Goal: Information Seeking & Learning: Learn about a topic

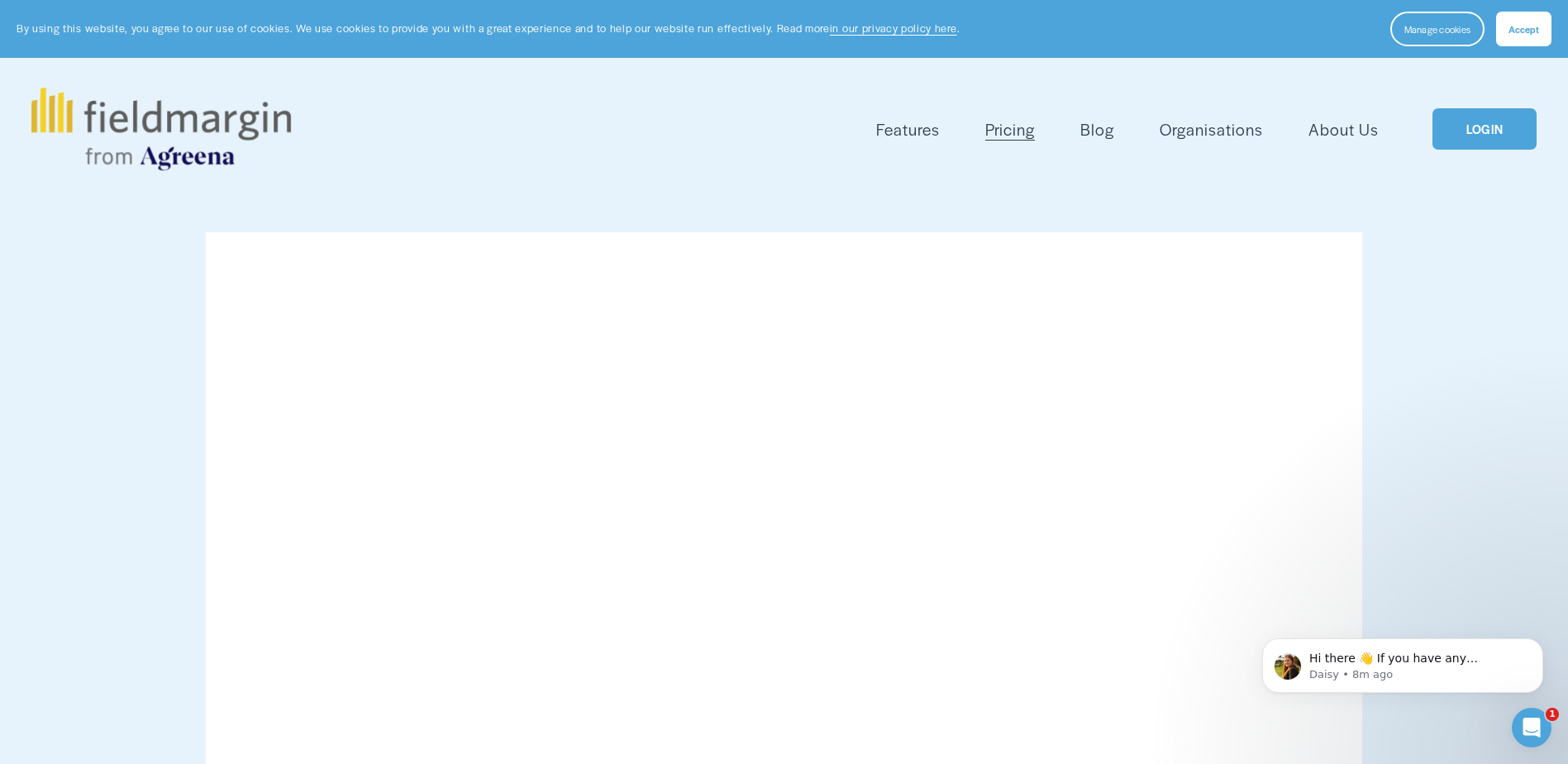
click at [265, 126] on img at bounding box center [161, 129] width 259 height 83
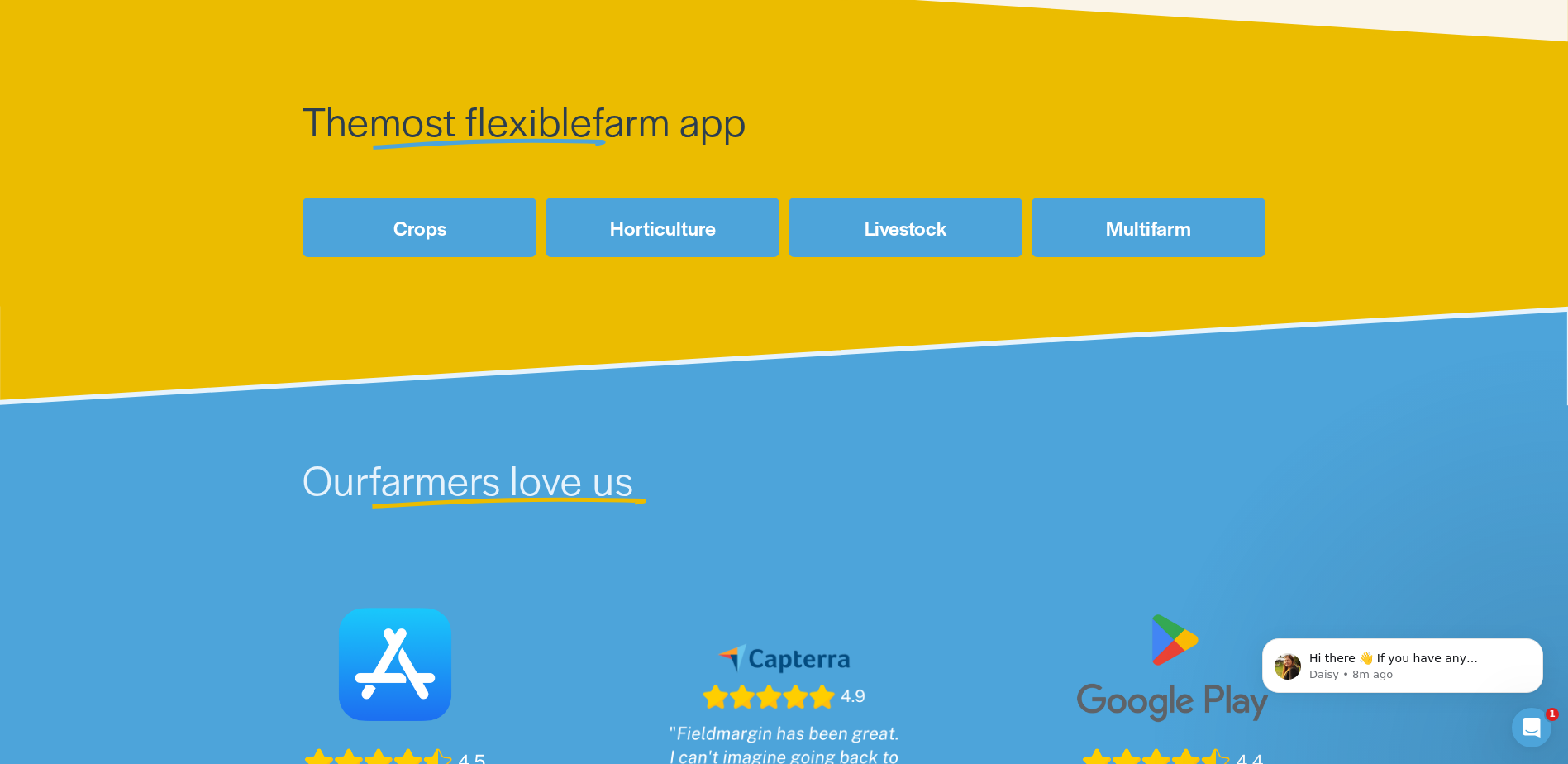
click at [914, 235] on link "Livestock" at bounding box center [905, 226] width 234 height 58
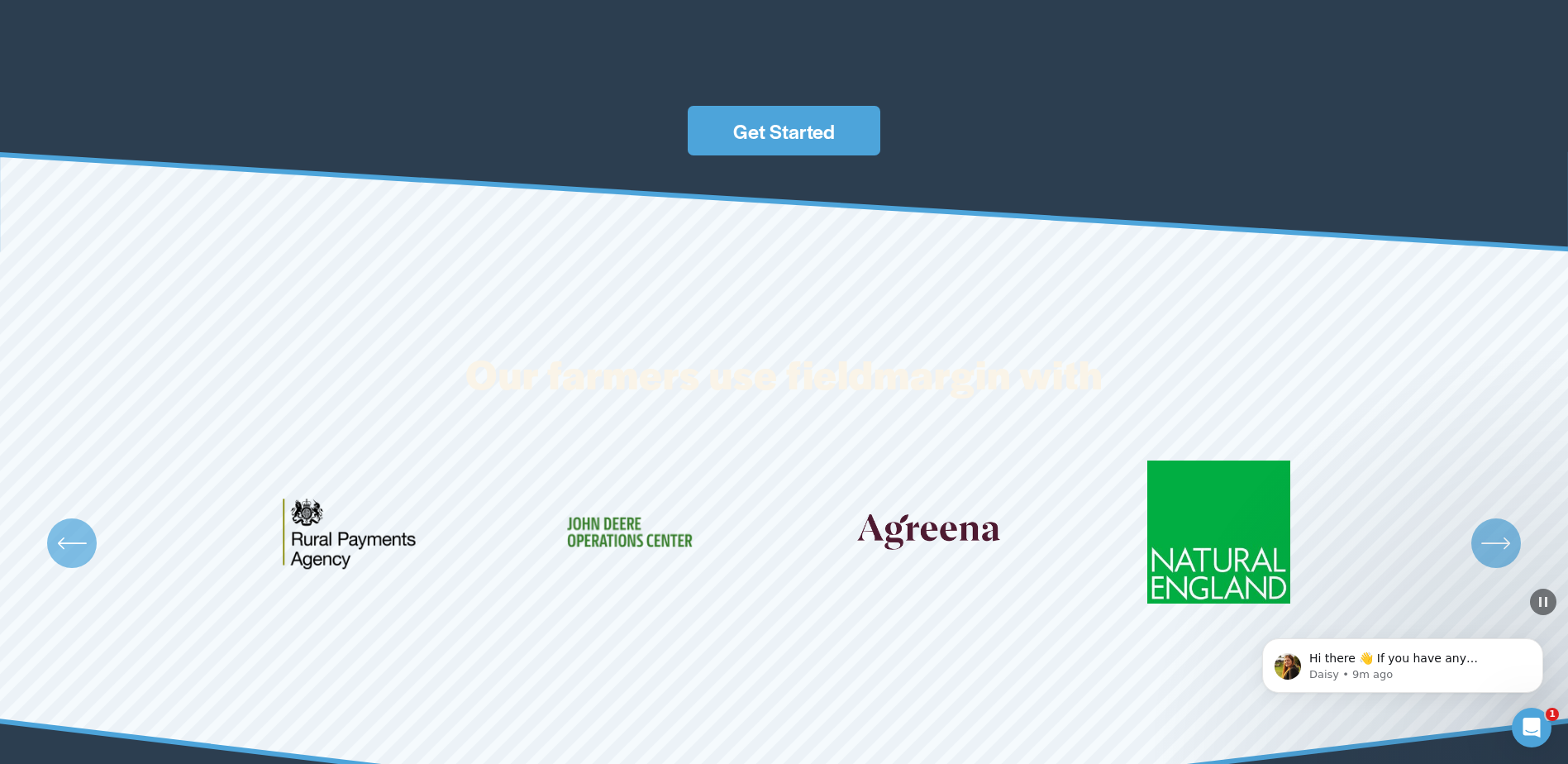
scroll to position [2645, 0]
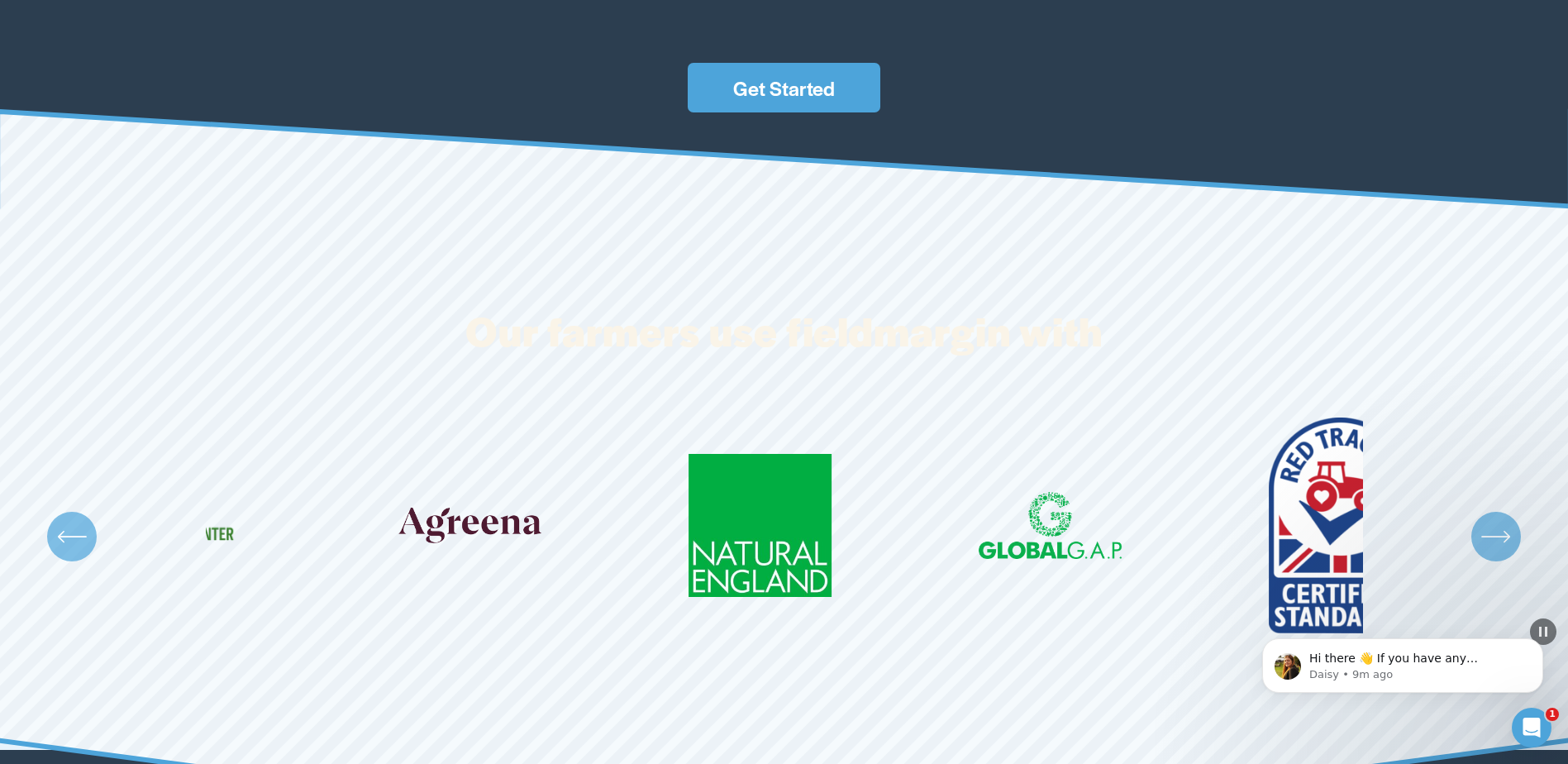
drag, startPoint x: 918, startPoint y: 509, endPoint x: 457, endPoint y: 506, distance: 461.0
click at [486, 507] on ul "Carousel" at bounding box center [784, 537] width 1157 height 239
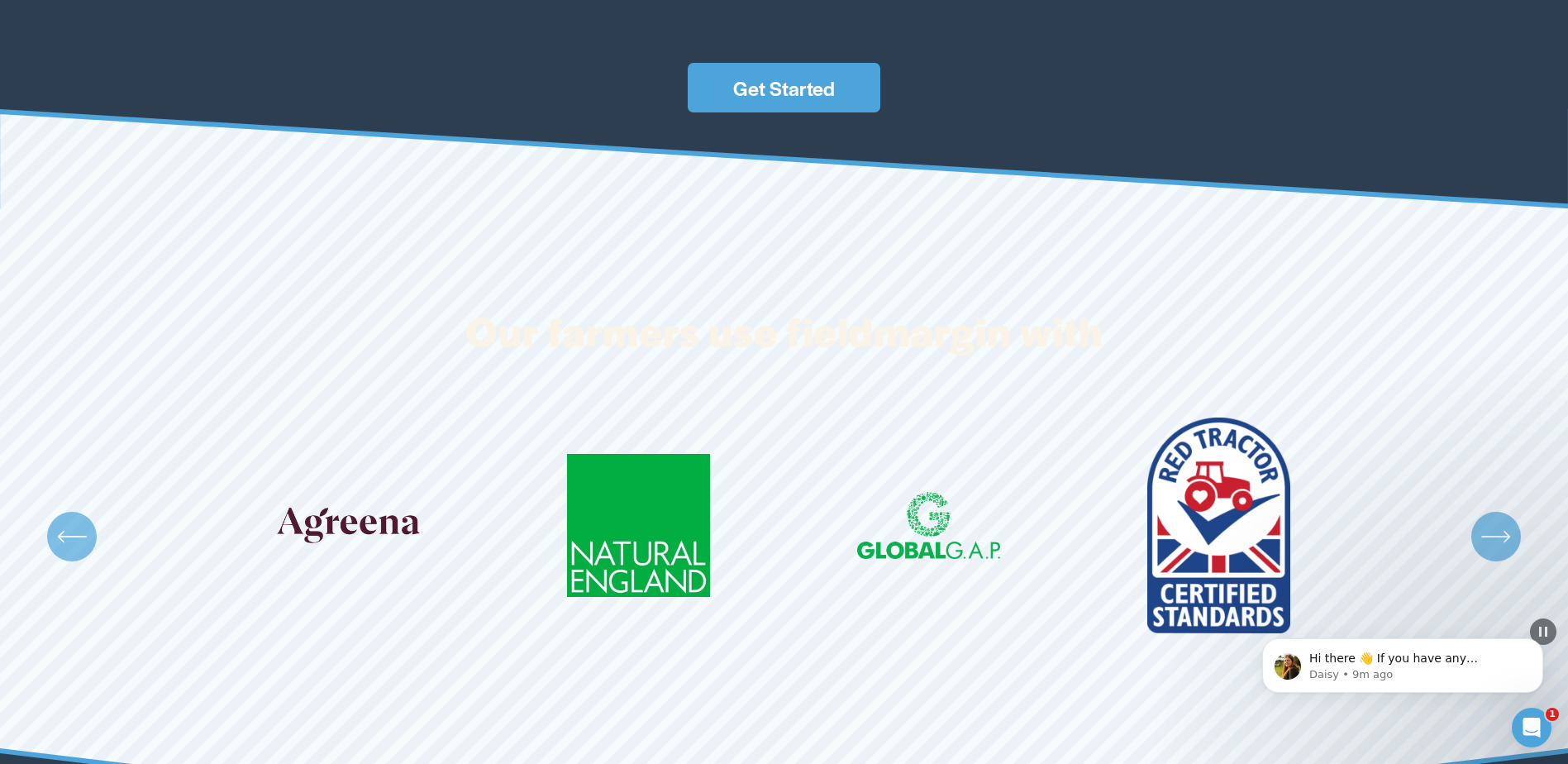
drag, startPoint x: 955, startPoint y: 507, endPoint x: 680, endPoint y: 507, distance: 275.0
click at [686, 507] on ul "Carousel" at bounding box center [784, 537] width 1157 height 239
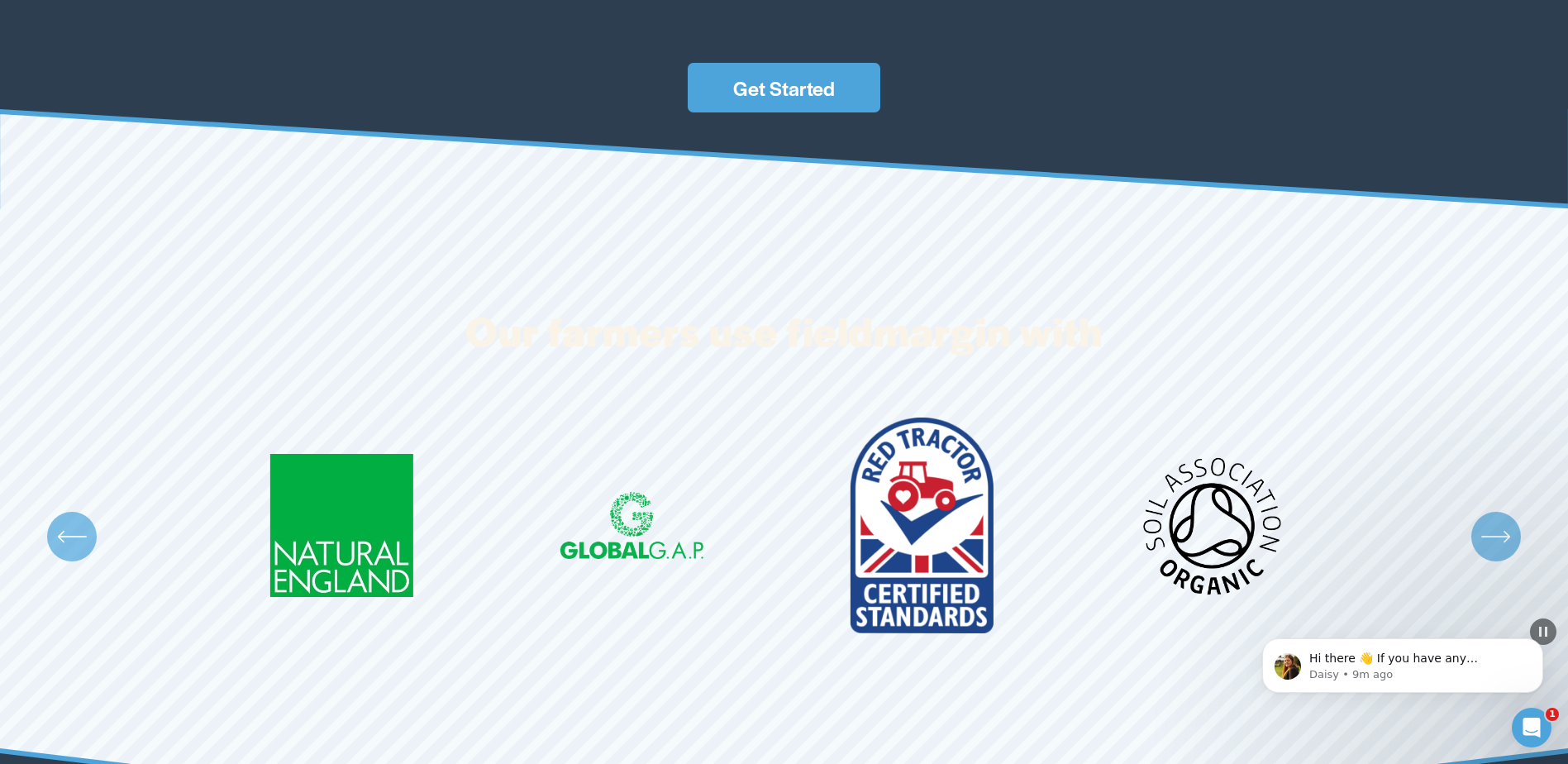
drag, startPoint x: 986, startPoint y: 513, endPoint x: 634, endPoint y: 510, distance: 352.0
click at [648, 510] on ul "Carousel" at bounding box center [784, 537] width 1157 height 239
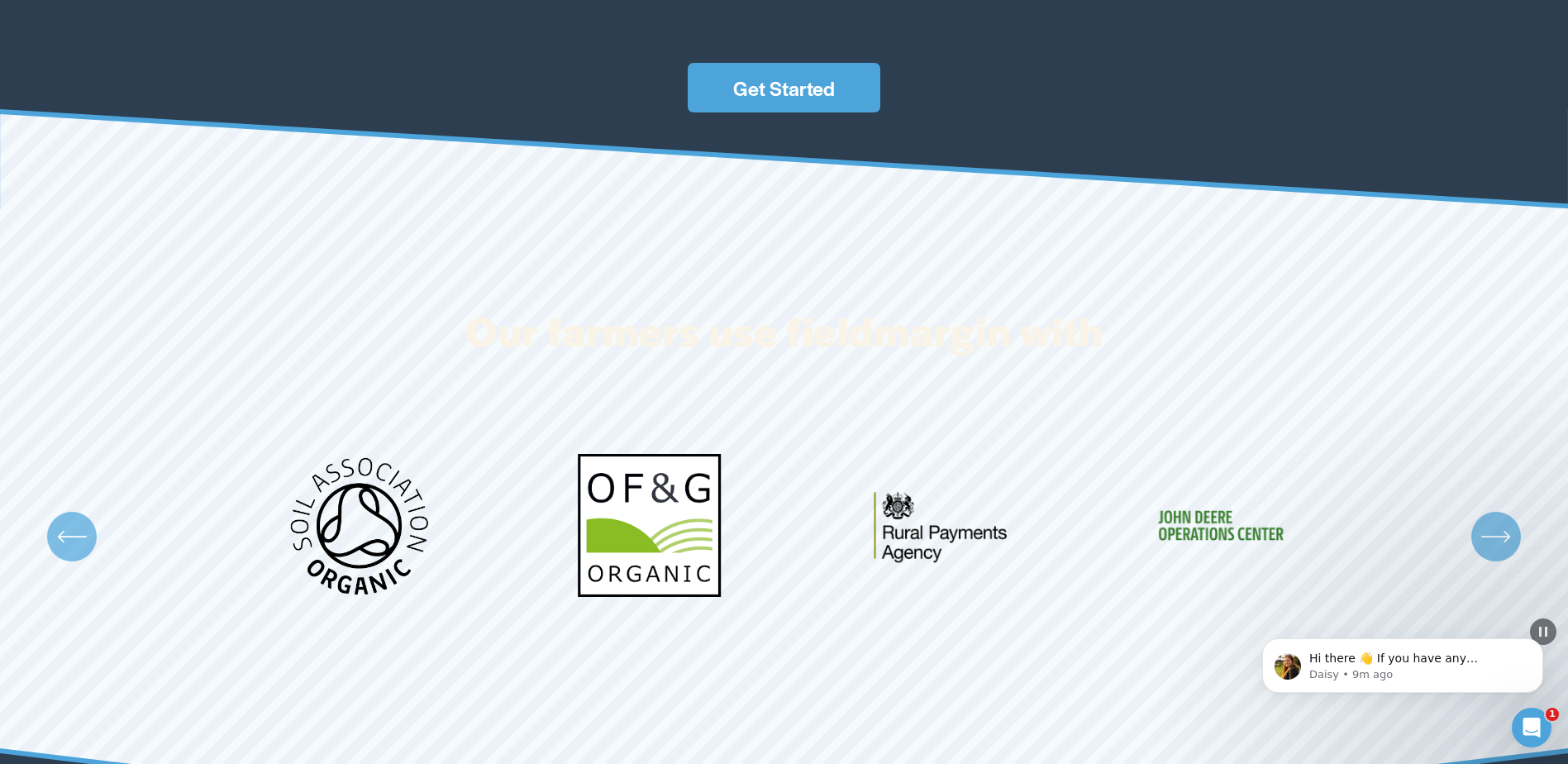
drag, startPoint x: 1108, startPoint y: 516, endPoint x: 570, endPoint y: 515, distance: 538.0
click at [574, 515] on ul "Carousel" at bounding box center [784, 537] width 1157 height 239
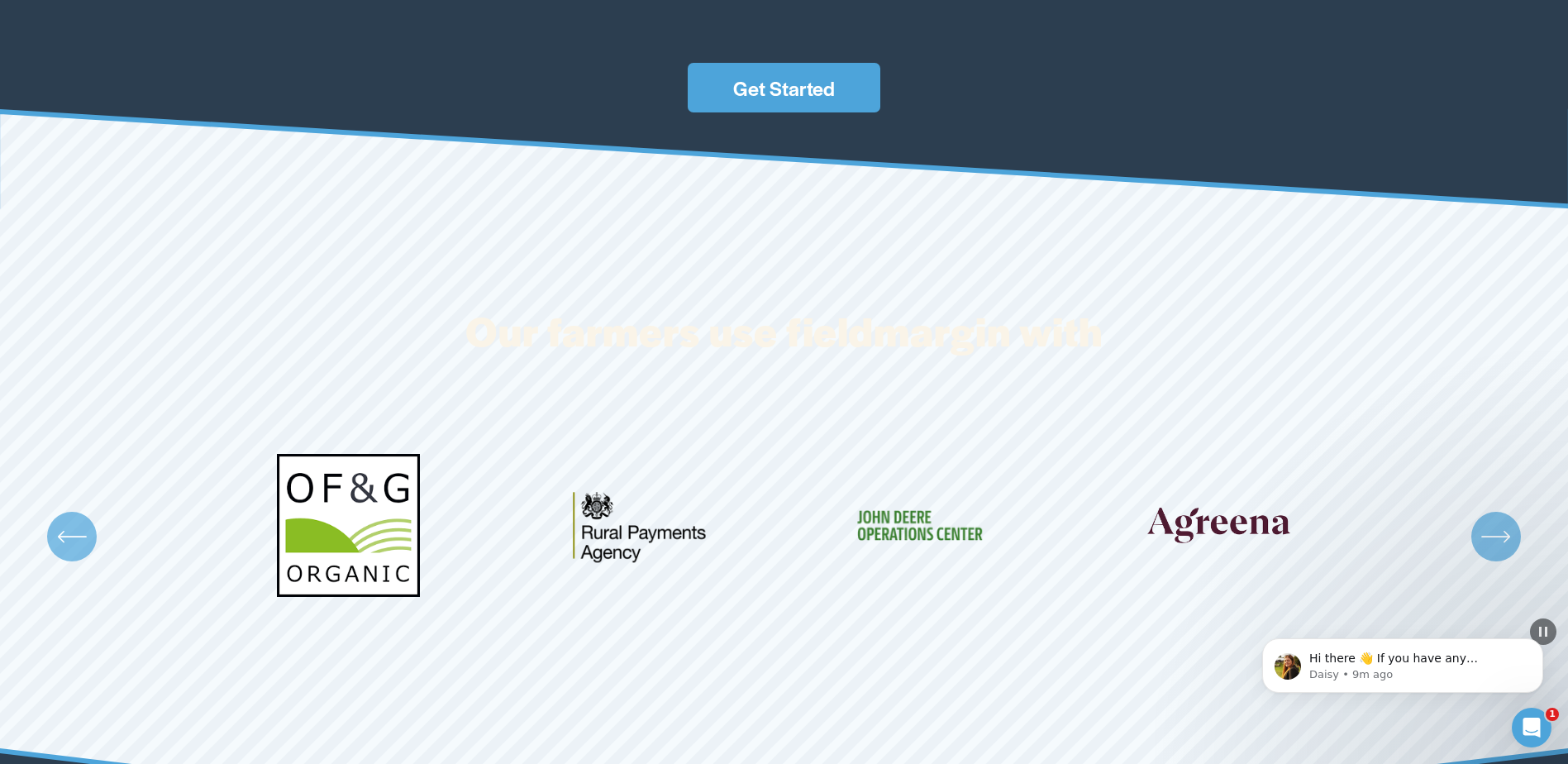
drag, startPoint x: 993, startPoint y: 517, endPoint x: 651, endPoint y: 512, distance: 342.0
click at [670, 513] on ul "Carousel" at bounding box center [784, 537] width 1157 height 239
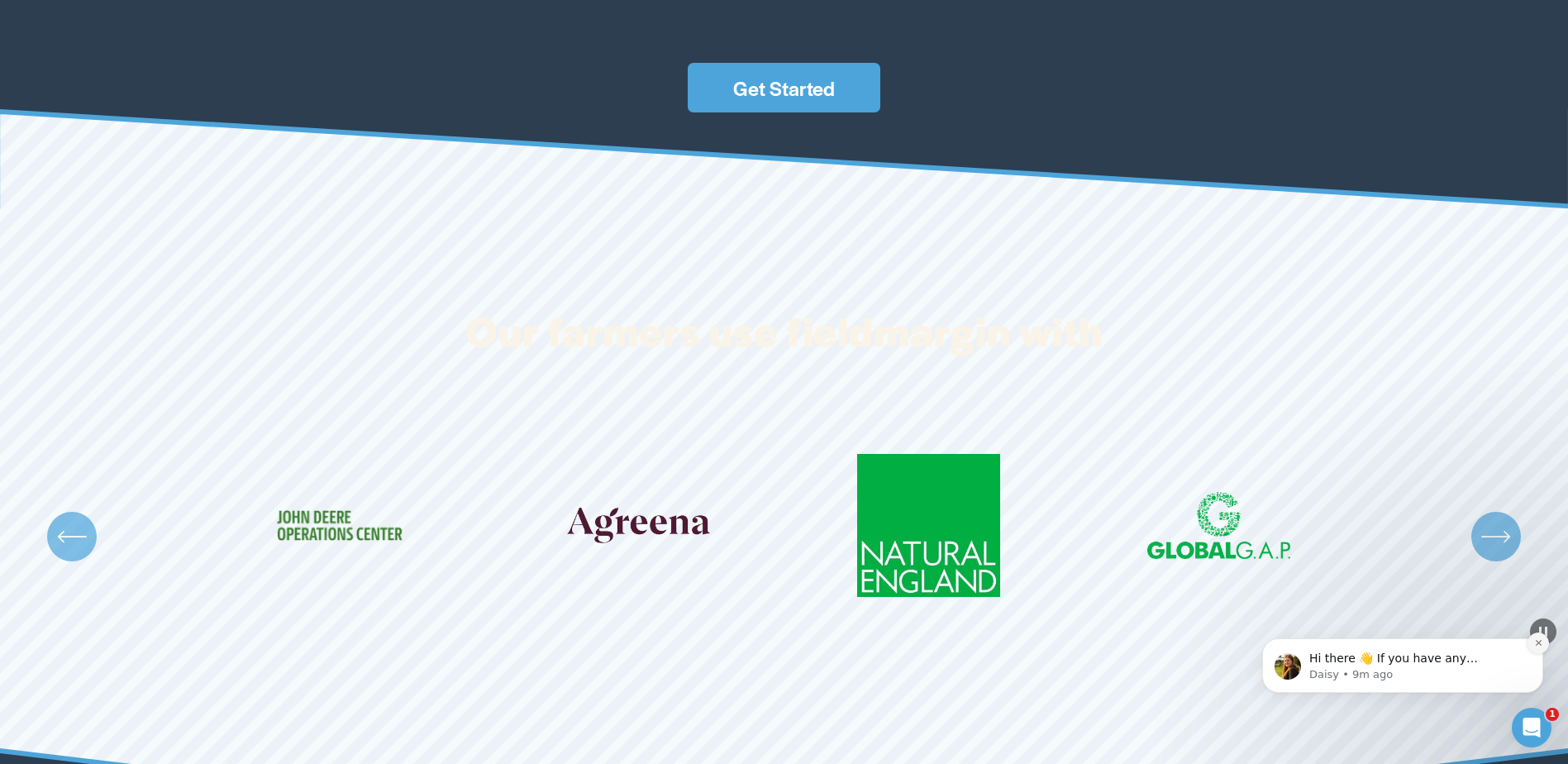
click at [1543, 645] on button "Dismiss notification" at bounding box center [1537, 643] width 22 height 22
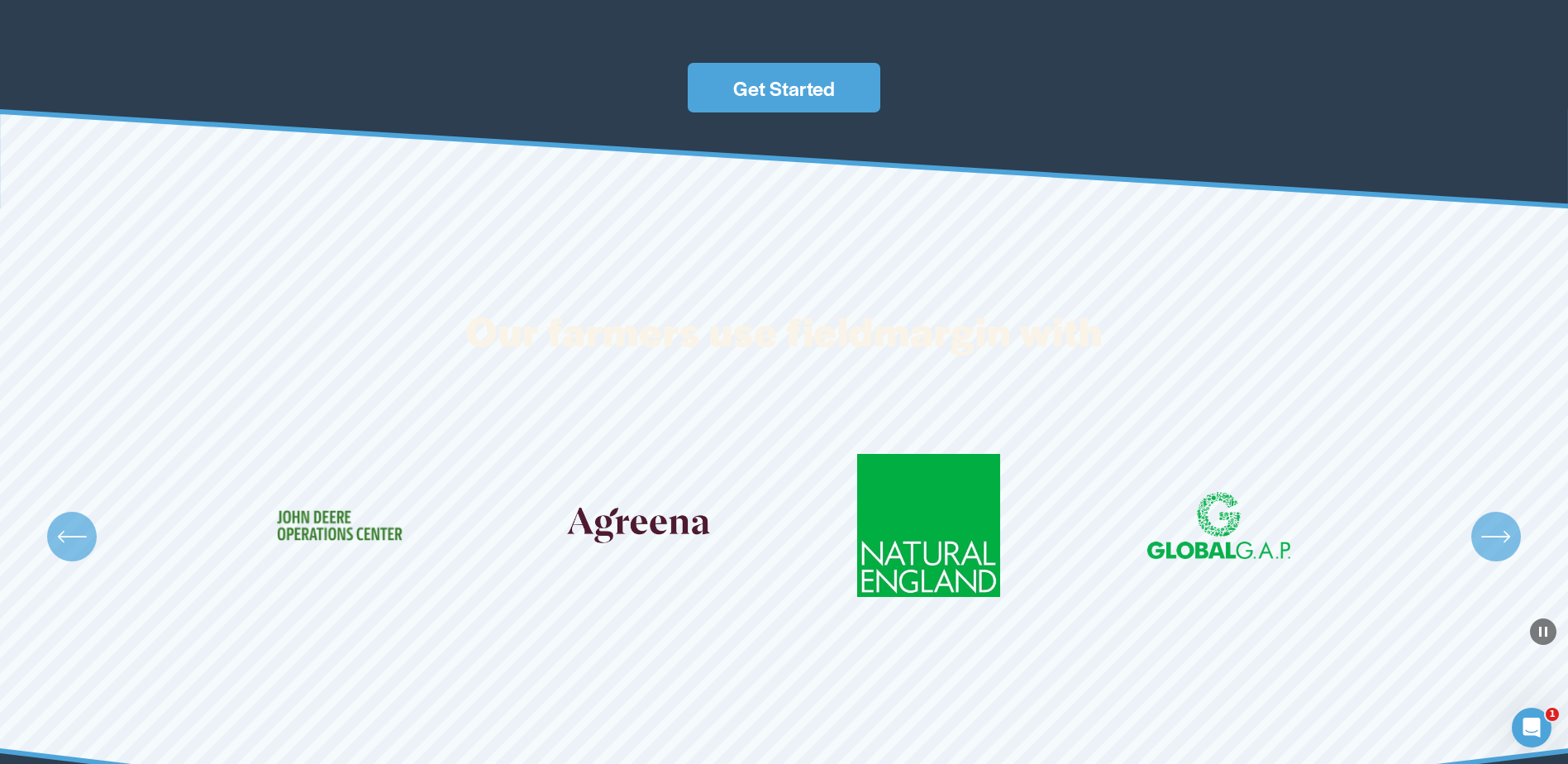
click at [1483, 546] on icon "\a \a \a Next\a \a" at bounding box center [1495, 536] width 30 height 30
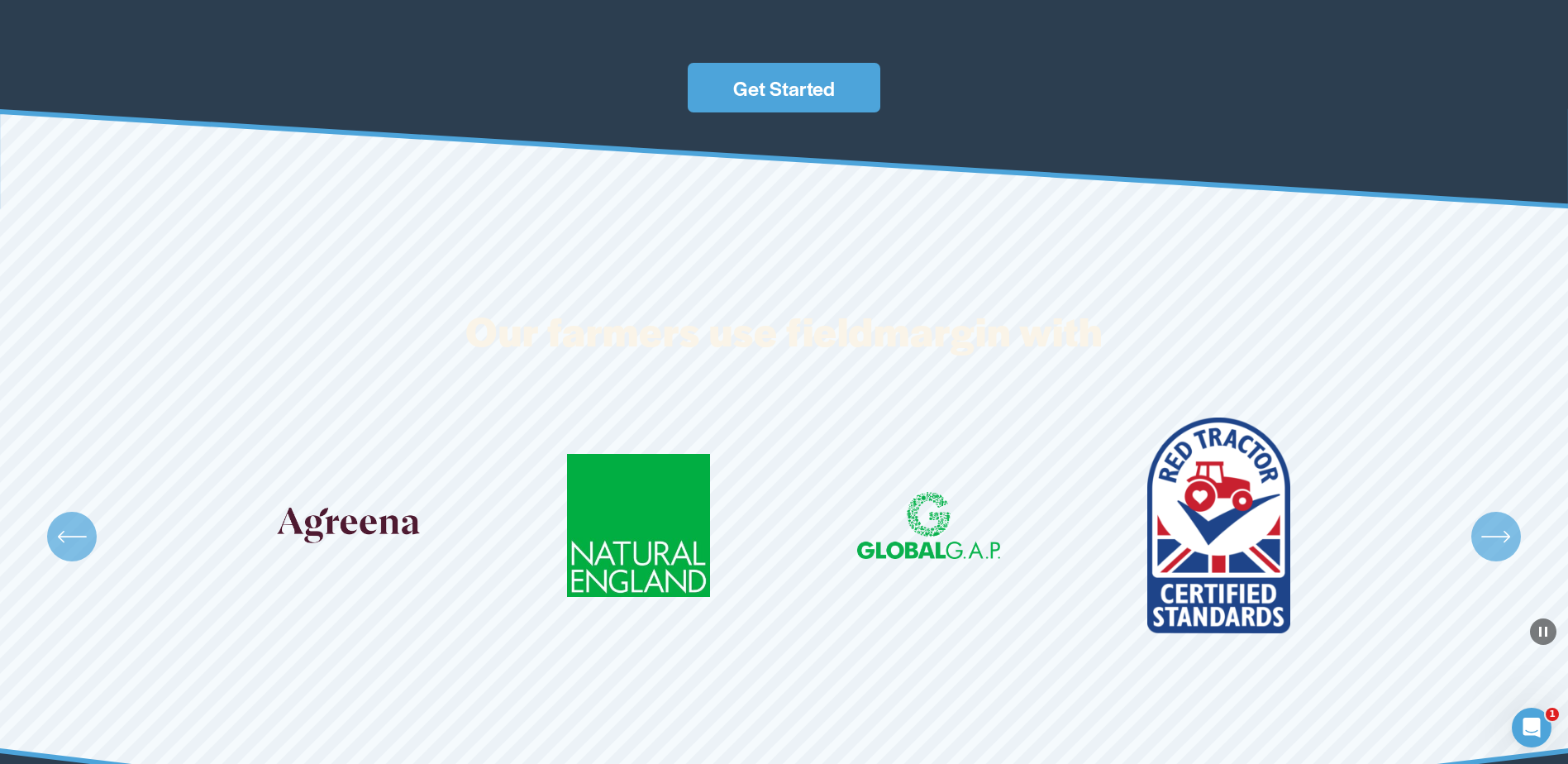
click at [1483, 546] on icon "\a \a \a Next\a \a" at bounding box center [1495, 536] width 30 height 30
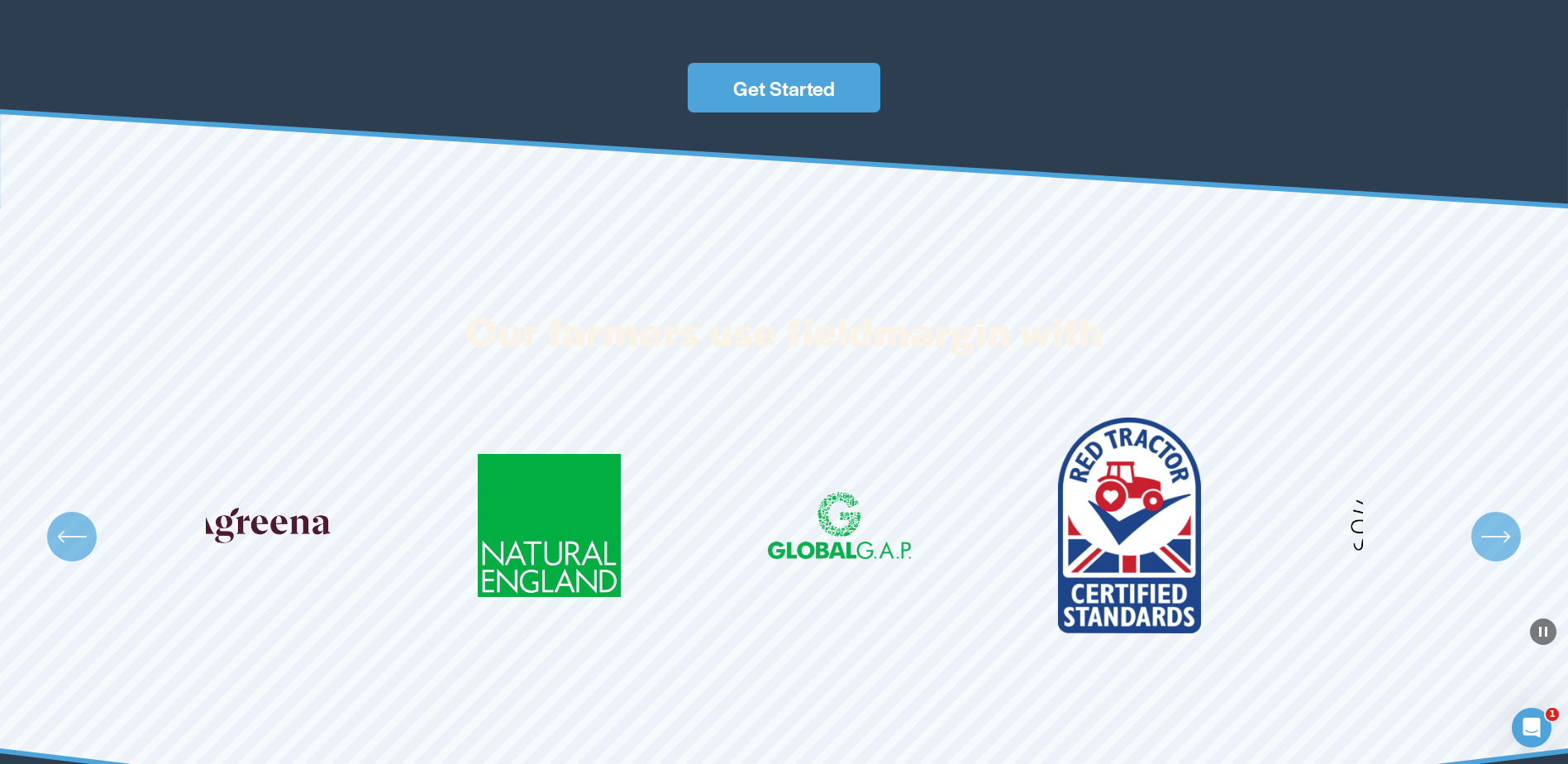
click at [1483, 546] on icon "\a \a \a Next\a \a" at bounding box center [1495, 536] width 30 height 30
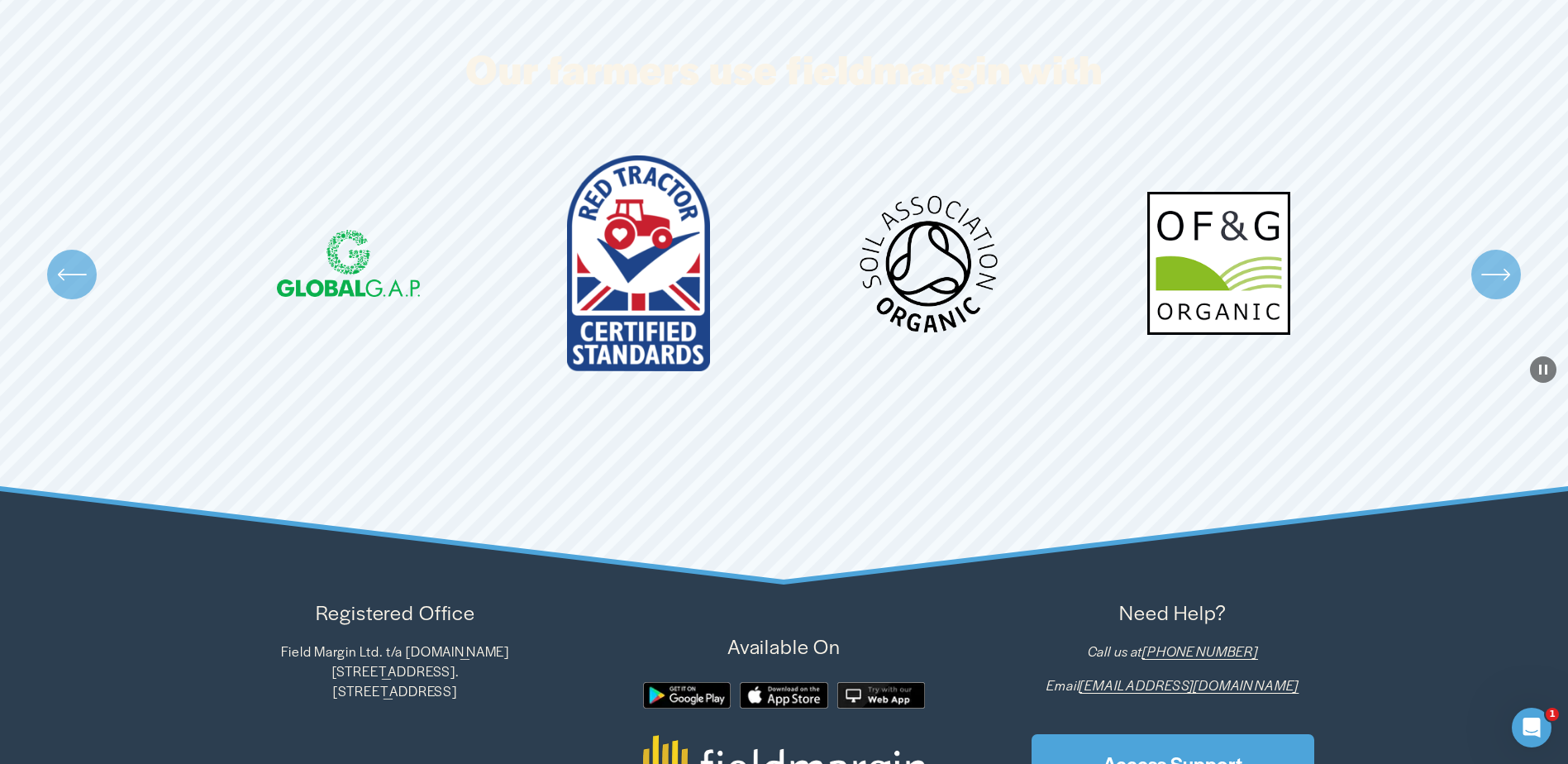
scroll to position [2893, 0]
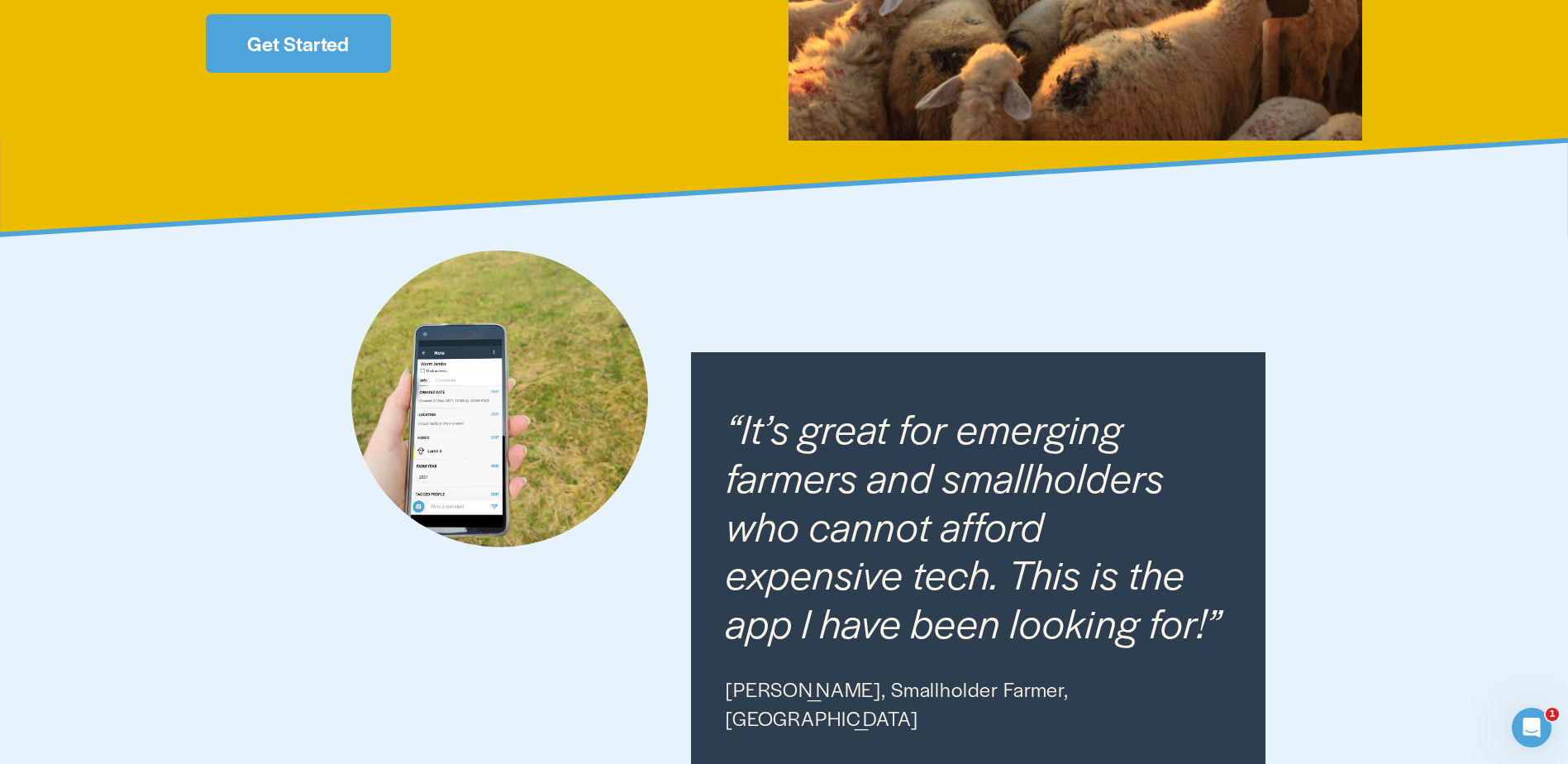
drag, startPoint x: 527, startPoint y: 568, endPoint x: 501, endPoint y: 320, distance: 249.4
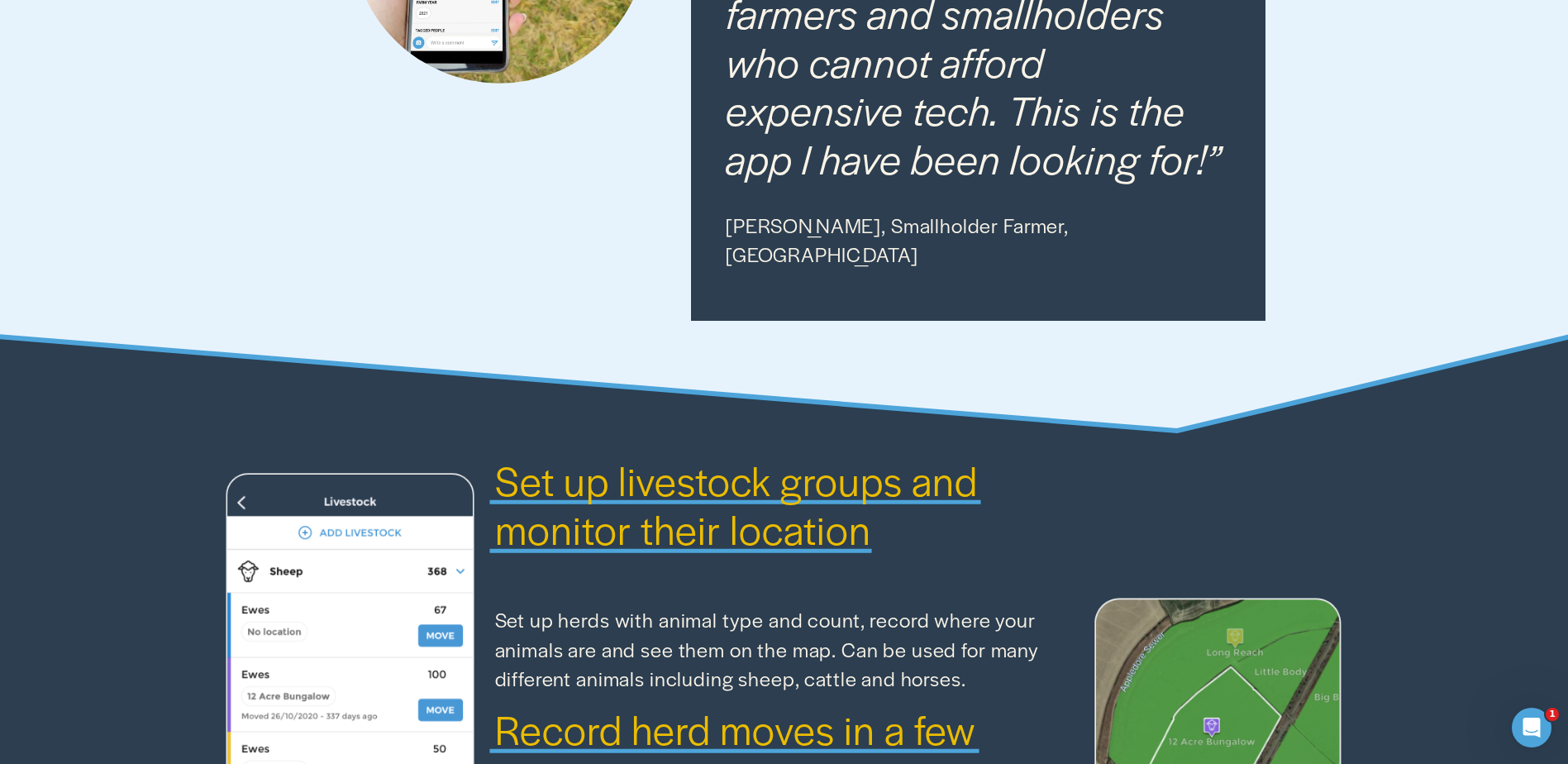
scroll to position [1145, 0]
